Goal: Task Accomplishment & Management: Manage account settings

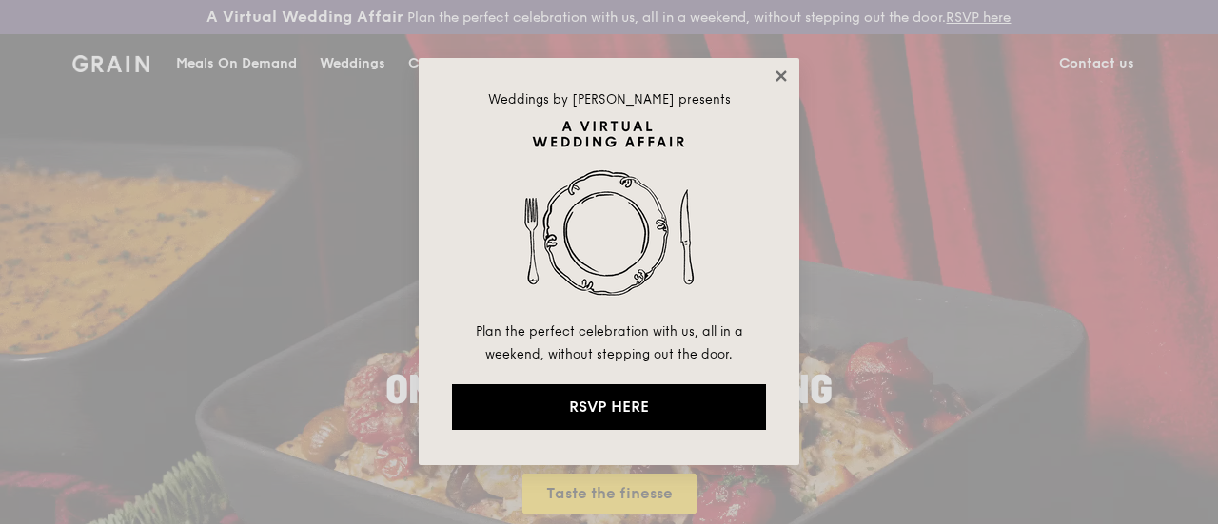
drag, startPoint x: 782, startPoint y: 71, endPoint x: 772, endPoint y: 80, distance: 12.8
click at [776, 73] on icon at bounding box center [780, 76] width 17 height 17
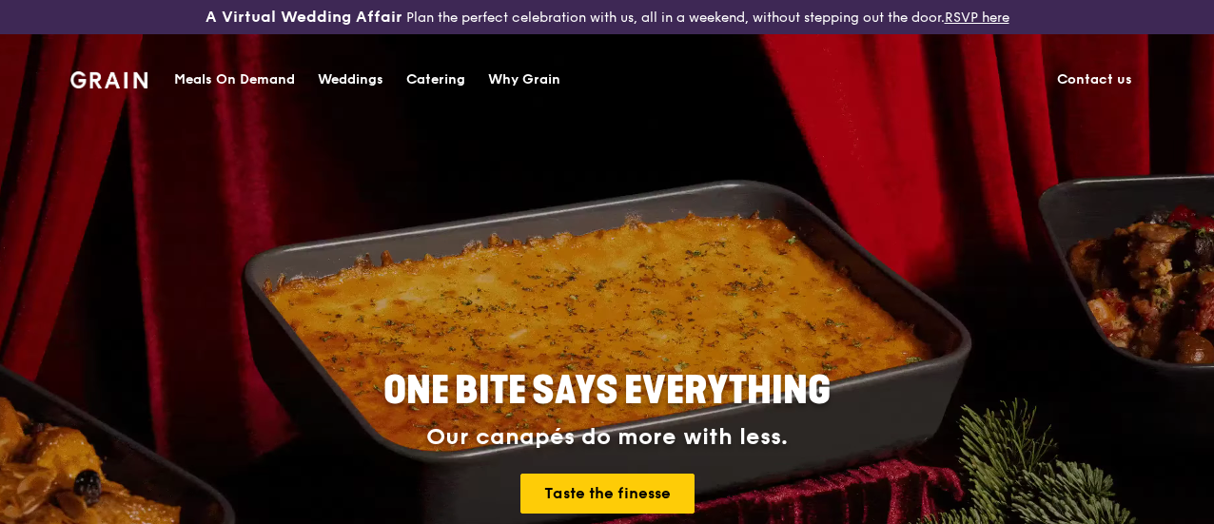
click at [213, 73] on div "Meals On Demand" at bounding box center [234, 79] width 121 height 57
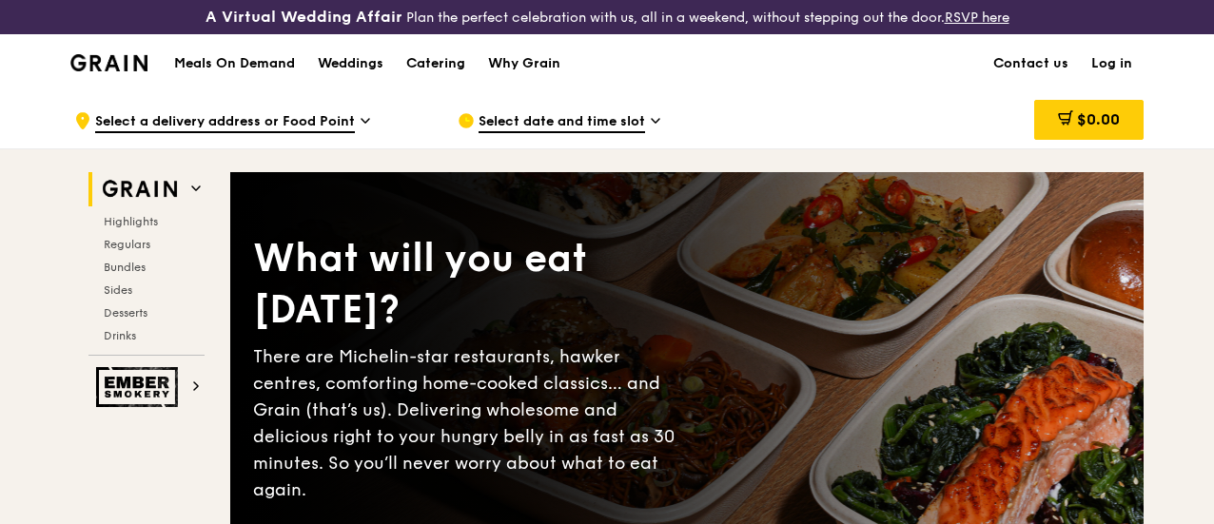
click at [1121, 73] on link "Log in" at bounding box center [1112, 63] width 64 height 57
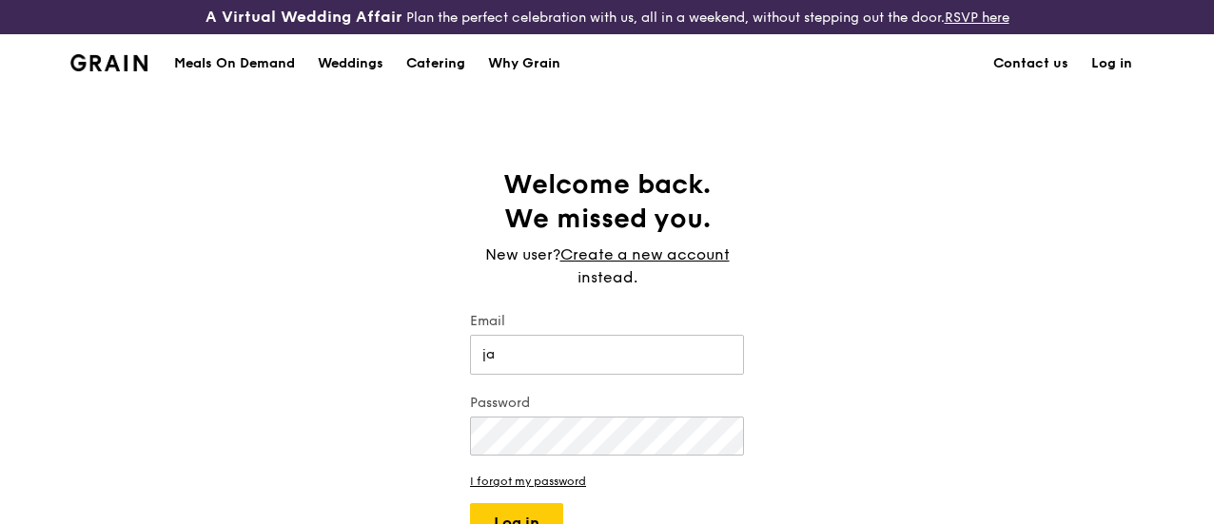
type input "[EMAIL_ADDRESS][DOMAIN_NAME]"
click at [470, 503] on button "Log in" at bounding box center [516, 523] width 93 height 40
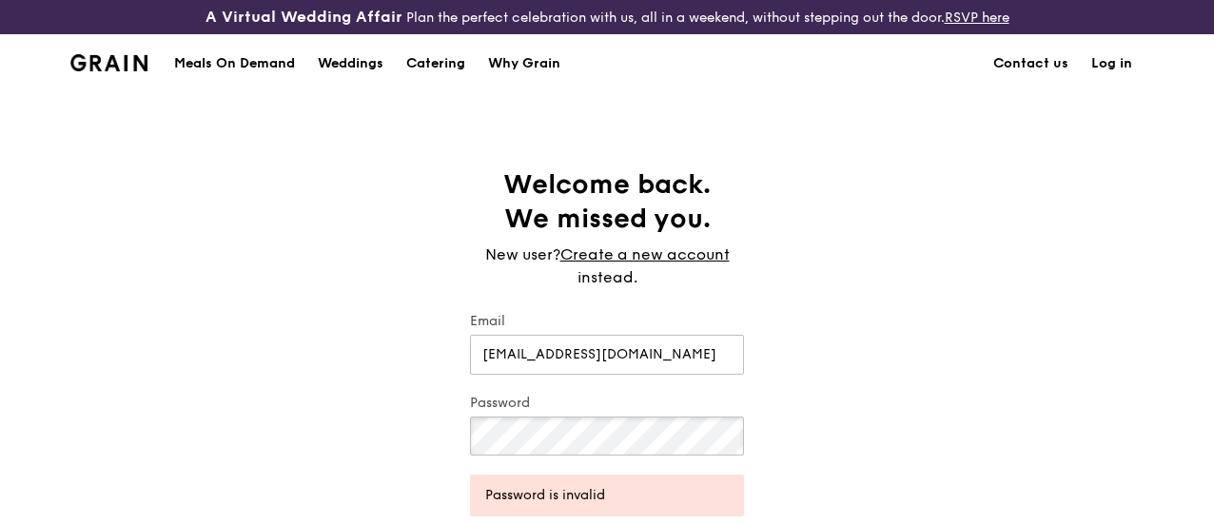
scroll to position [95, 0]
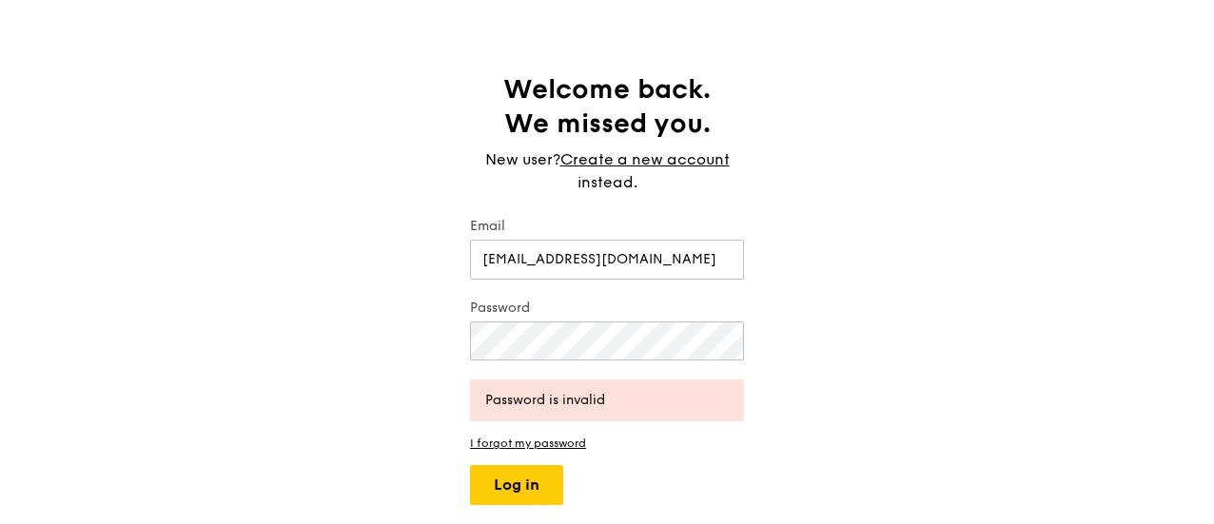
click at [537, 450] on form "Email jazlynosh@gmail.com Password Password is invalid I forgot my password Log…" at bounding box center [607, 361] width 274 height 288
click at [538, 450] on link "I forgot my password" at bounding box center [607, 443] width 274 height 13
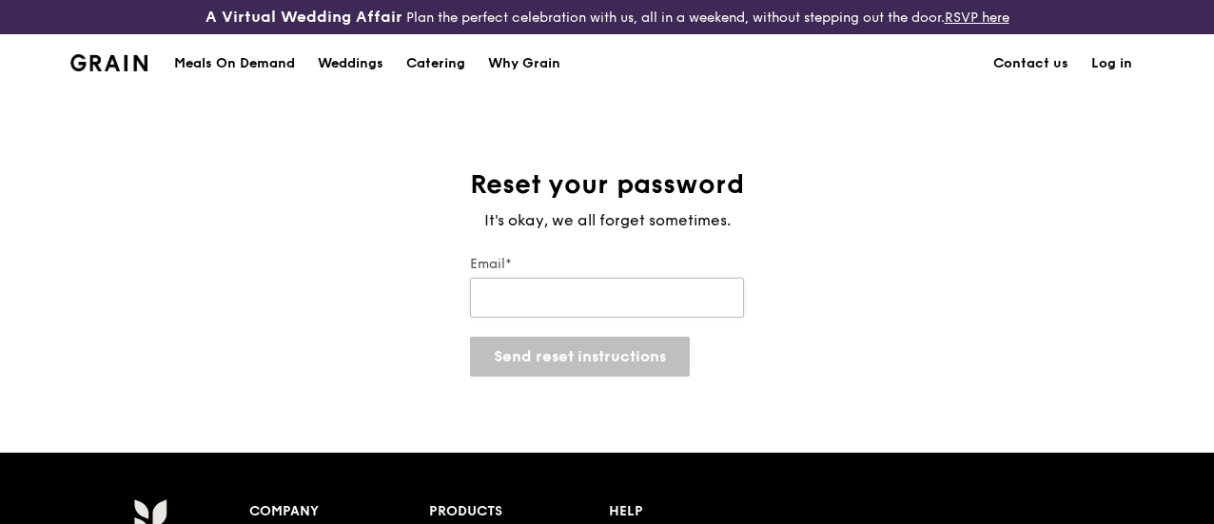
click at [533, 313] on input "Email*" at bounding box center [607, 298] width 274 height 40
type input "[EMAIL_ADDRESS][DOMAIN_NAME]"
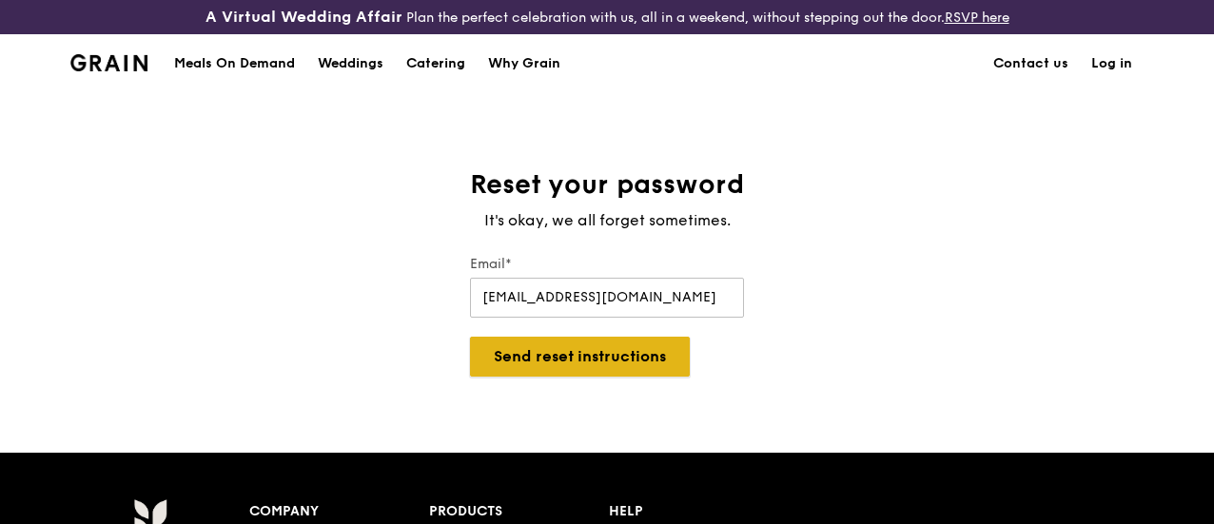
click at [616, 364] on button "Send reset instructions" at bounding box center [580, 357] width 220 height 40
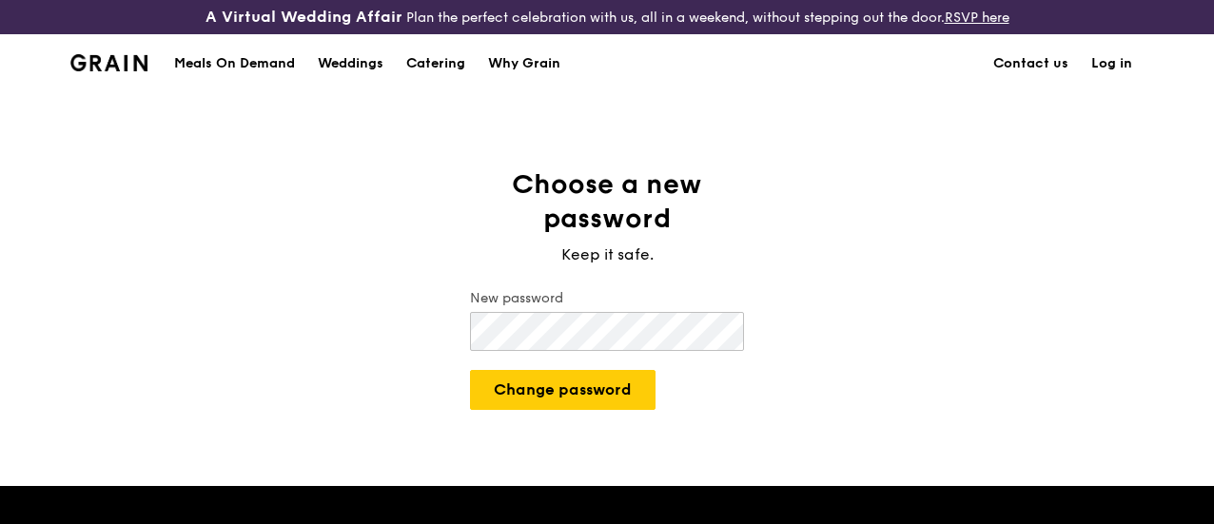
click at [470, 370] on button "Change password" at bounding box center [562, 390] width 185 height 40
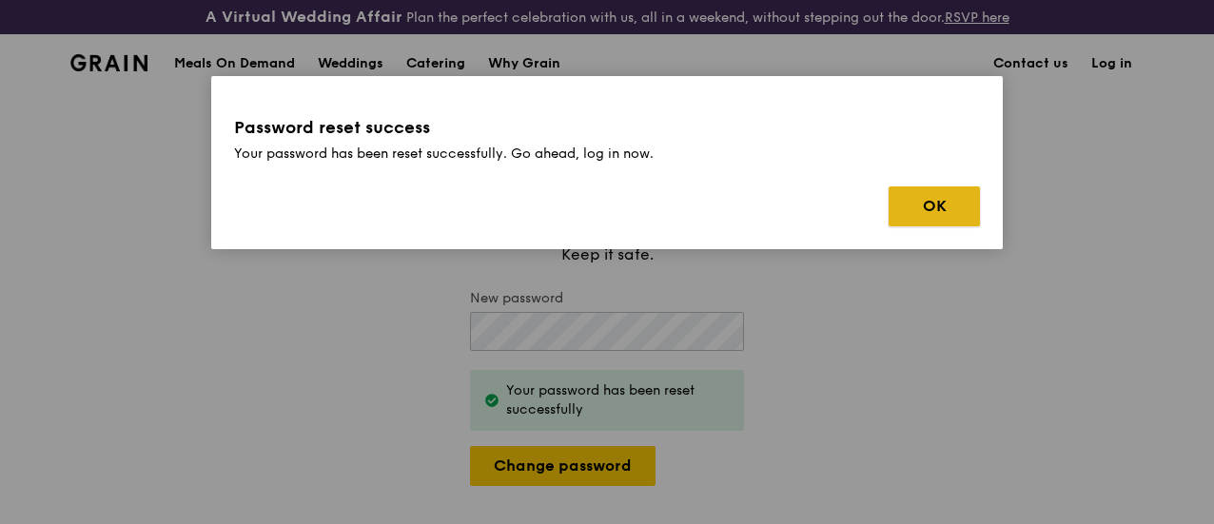
click at [906, 205] on button "OK" at bounding box center [933, 206] width 91 height 40
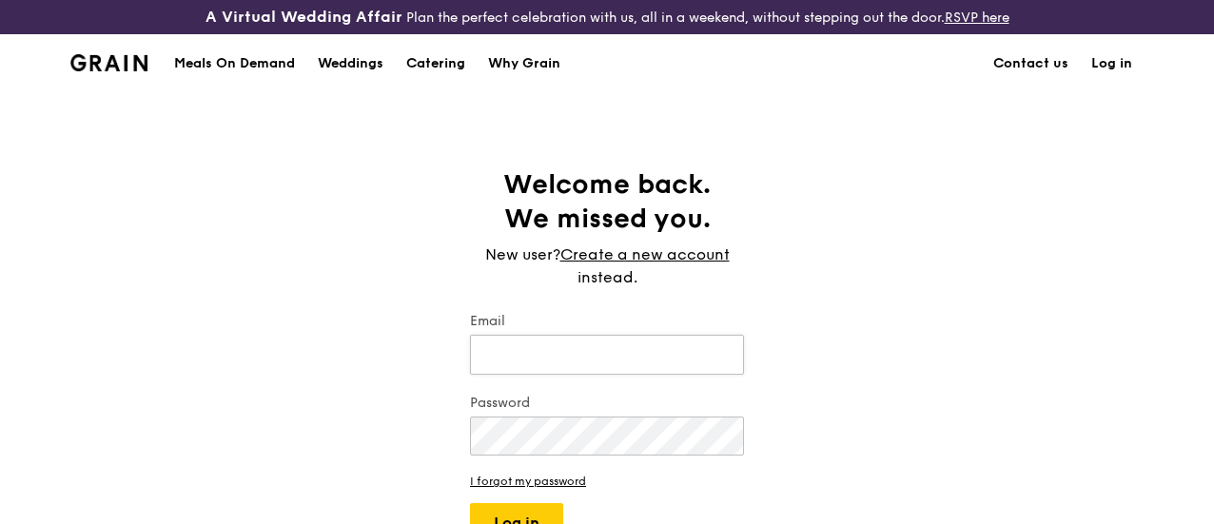
click at [572, 369] on input "Email" at bounding box center [607, 355] width 274 height 40
type input "[EMAIL_ADDRESS][DOMAIN_NAME]"
click at [470, 503] on button "Log in" at bounding box center [516, 523] width 93 height 40
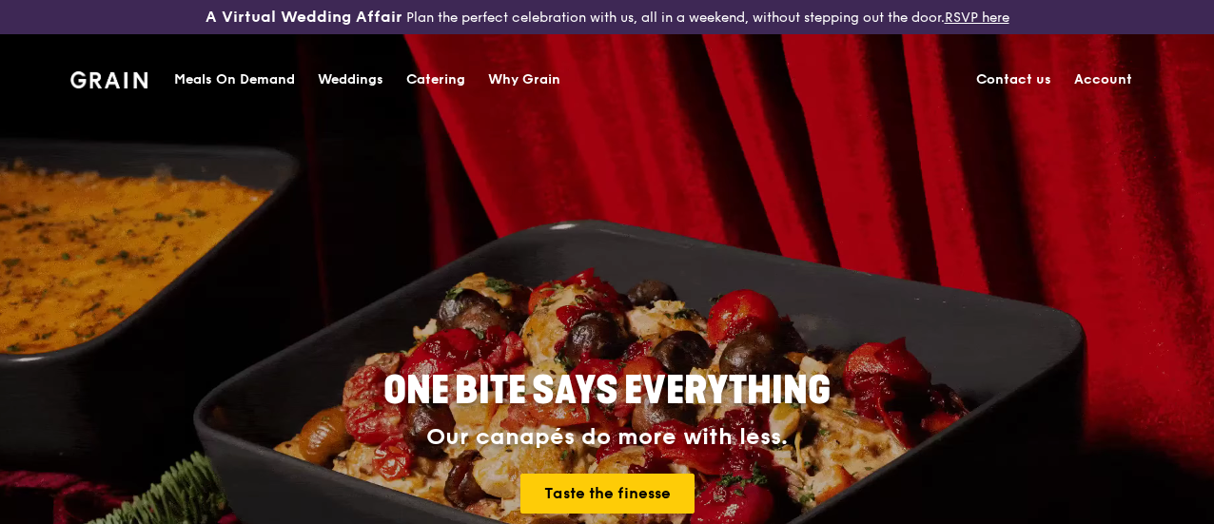
click at [1121, 73] on link "Account" at bounding box center [1103, 79] width 81 height 57
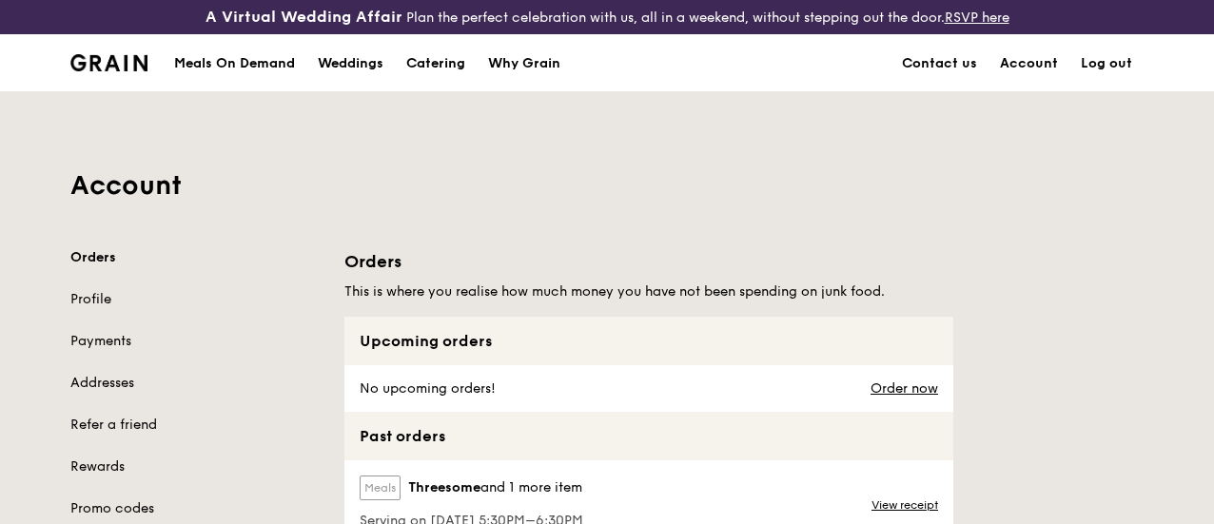
click at [236, 81] on div "Meals On Demand" at bounding box center [234, 63] width 121 height 57
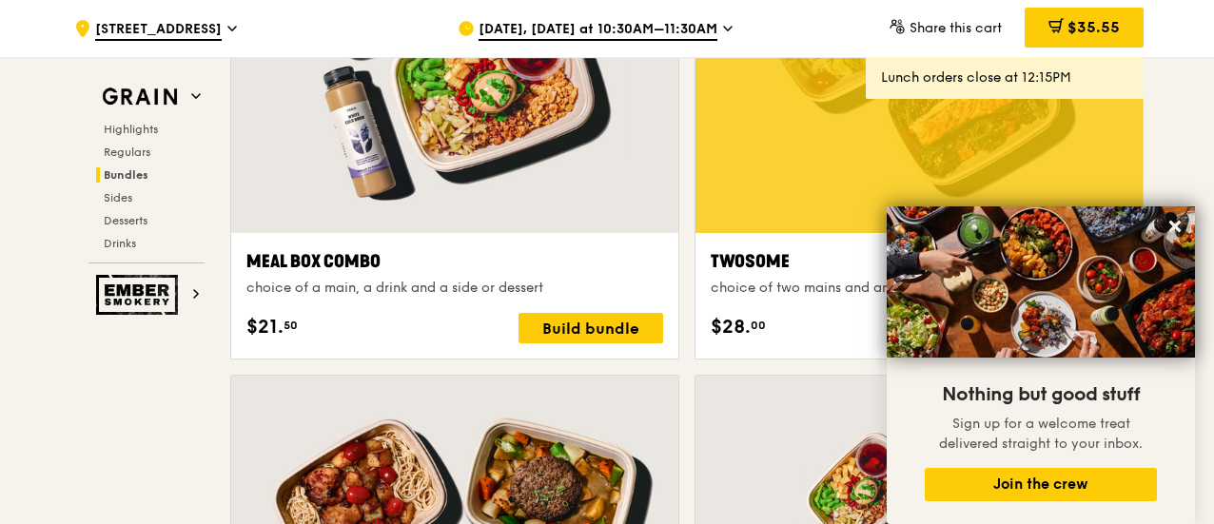
scroll to position [3710, 0]
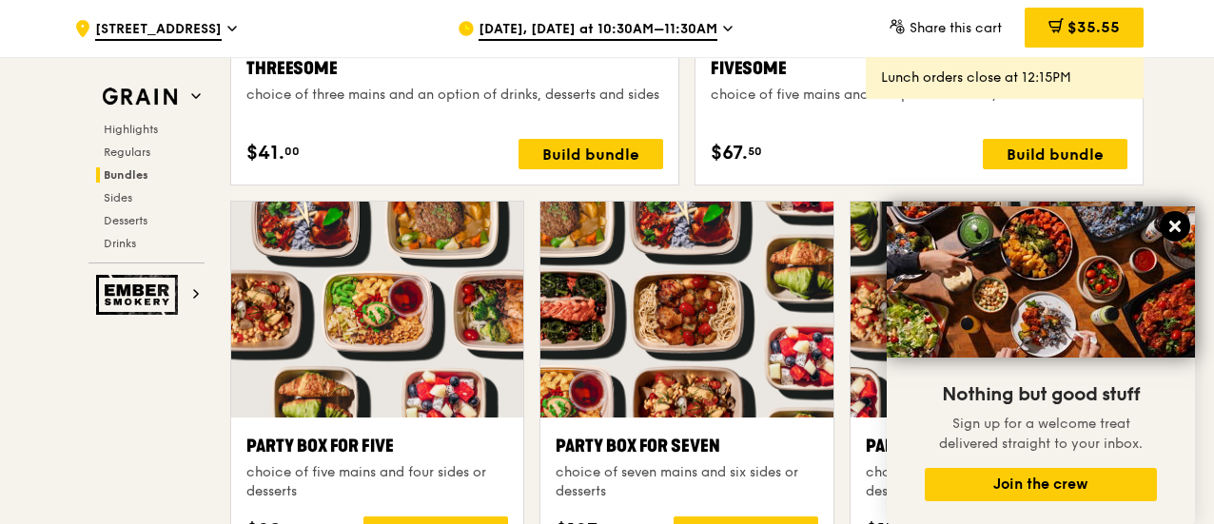
click at [1179, 222] on icon at bounding box center [1174, 226] width 17 height 17
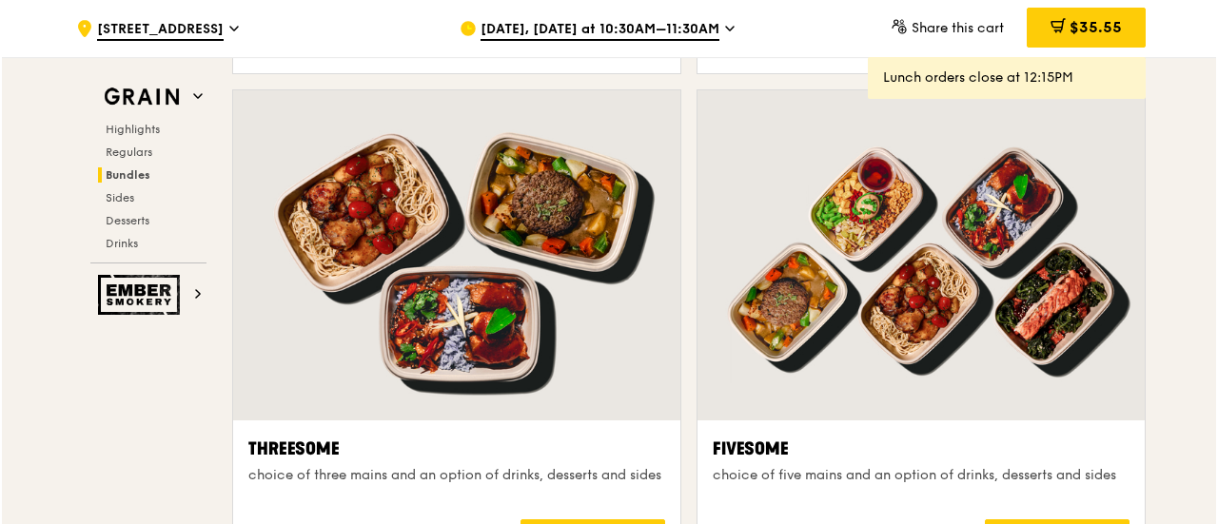
scroll to position [3520, 0]
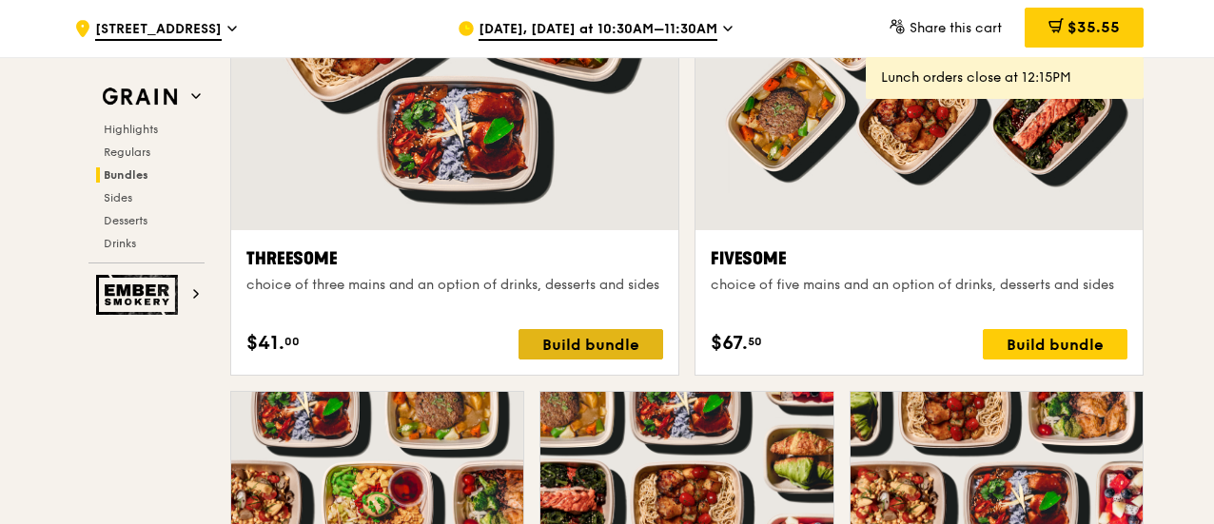
click at [643, 360] on div "Build bundle" at bounding box center [590, 344] width 145 height 30
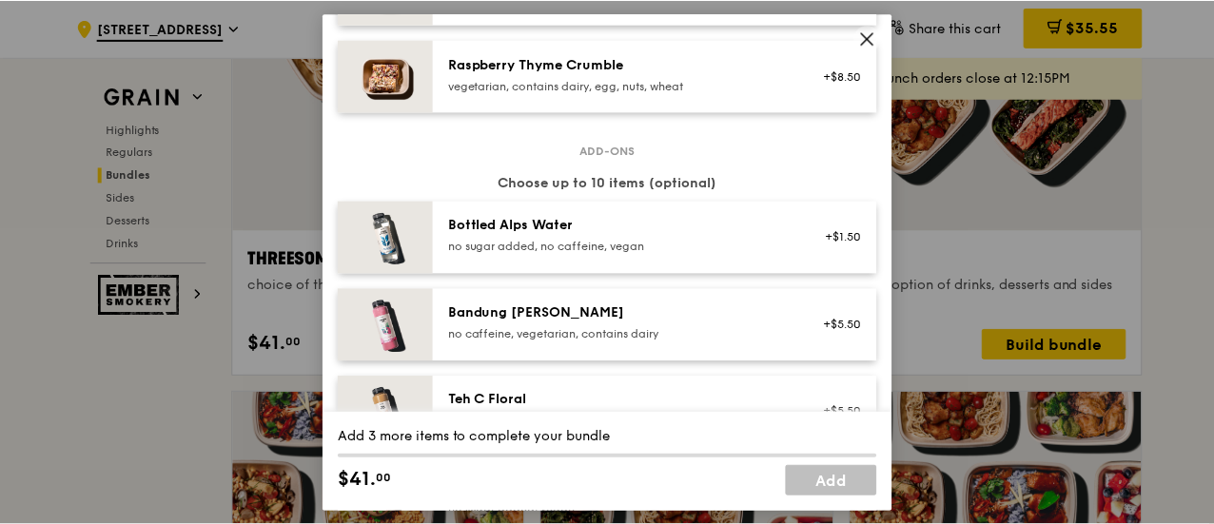
scroll to position [1998, 0]
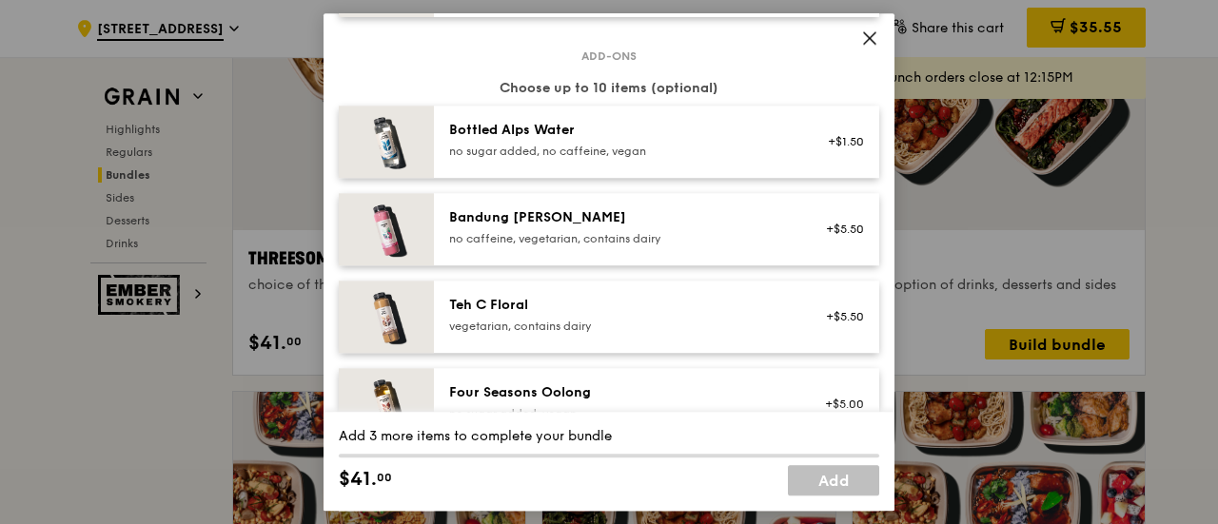
click at [874, 29] on icon at bounding box center [869, 37] width 17 height 17
